Goal: Find specific page/section: Find specific page/section

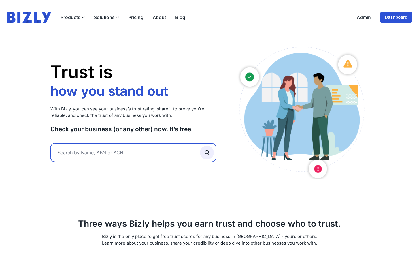
click at [159, 152] on input "text" at bounding box center [133, 152] width 166 height 18
type input "foo"
click at [200, 146] on button "submit" at bounding box center [207, 153] width 14 height 14
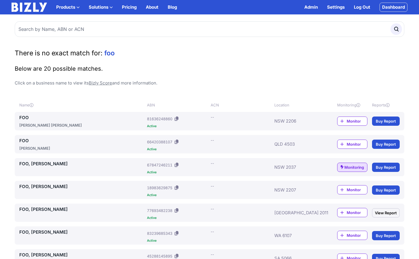
click at [357, 7] on link "Log Out" at bounding box center [362, 7] width 16 height 7
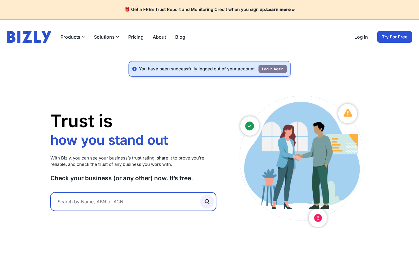
click at [157, 204] on input "text" at bounding box center [133, 201] width 166 height 18
type input "25fifteen"
click at [200, 195] on button "submit" at bounding box center [207, 202] width 14 height 14
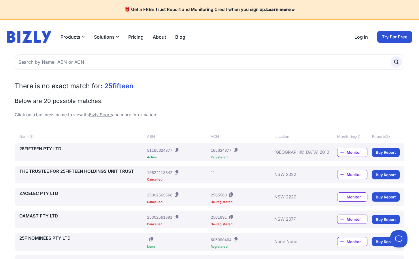
click at [340, 97] on h2 "Below are 20 possible matches." at bounding box center [210, 101] width 390 height 8
